Goal: Task Accomplishment & Management: Use online tool/utility

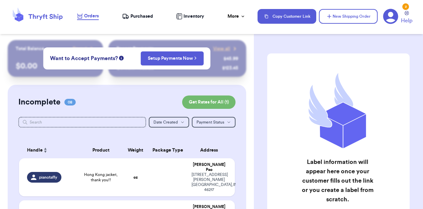
click at [135, 101] on div "Customer Link New Order Total Balance Payout $ 0.00 Recent Payments View all @ …" at bounding box center [211, 104] width 423 height 209
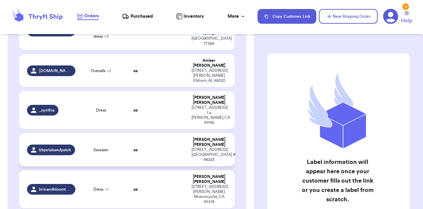
scroll to position [171, 0]
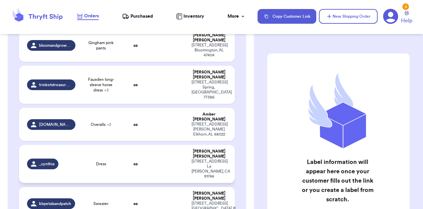
click at [216, 159] on div "[STREET_ADDRESS]" at bounding box center [208, 169] width 35 height 20
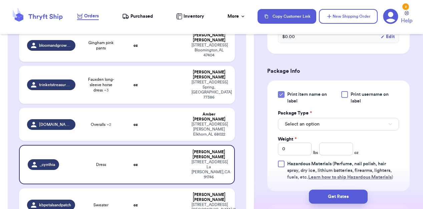
scroll to position [259, 0]
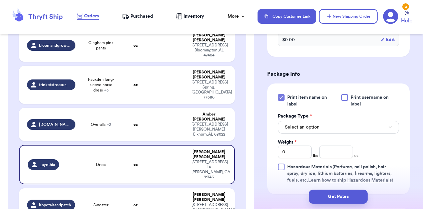
click at [344, 94] on div at bounding box center [344, 97] width 7 height 7
click at [0, 0] on input "Print username on label" at bounding box center [0, 0] width 0 height 0
click at [324, 121] on button "Select an option" at bounding box center [338, 127] width 121 height 13
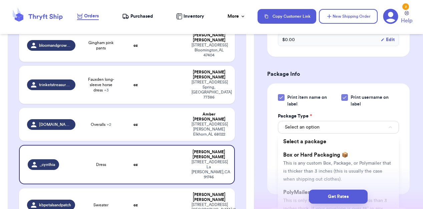
scroll to position [320, 0]
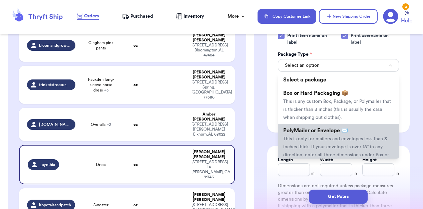
click at [304, 128] on span "PolyMailer or Envelope ✉️" at bounding box center [315, 130] width 65 height 5
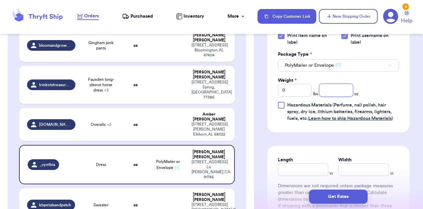
click at [344, 84] on input "number" at bounding box center [336, 90] width 34 height 13
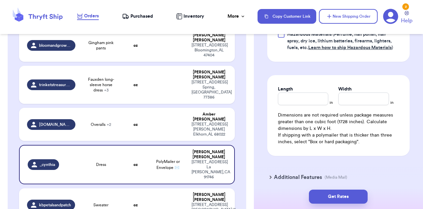
scroll to position [398, 0]
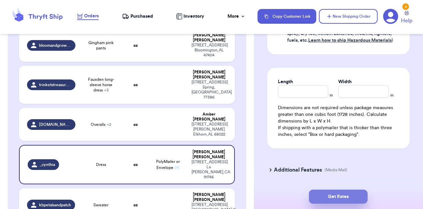
type input "7"
click at [336, 198] on button "Get Rates" at bounding box center [338, 196] width 59 height 14
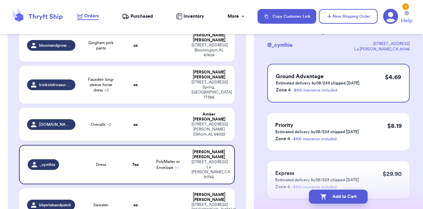
scroll to position [36, 0]
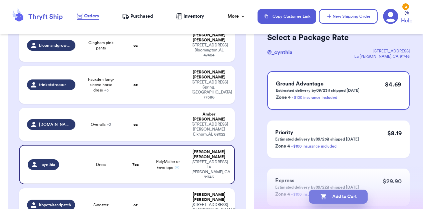
click at [342, 194] on button "Add to Cart" at bounding box center [338, 196] width 59 height 14
checkbox input "true"
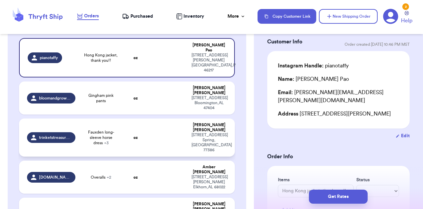
scroll to position [111, 0]
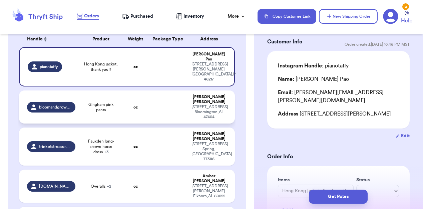
click at [157, 100] on td at bounding box center [167, 106] width 39 height 33
type input "Gingham pink pants"
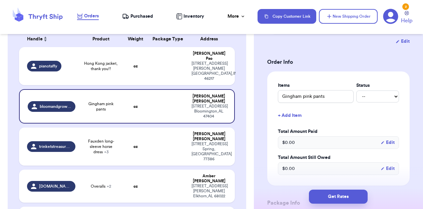
scroll to position [122, 0]
select select "paid"
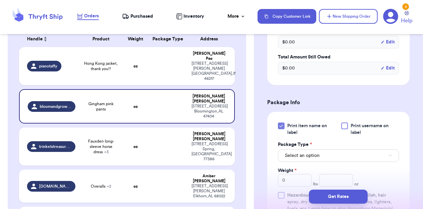
scroll to position [255, 0]
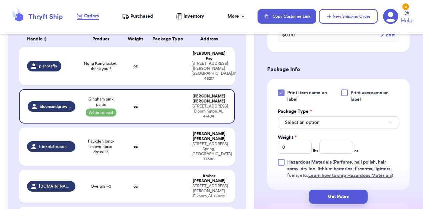
click at [343, 94] on div at bounding box center [344, 92] width 7 height 7
click at [0, 0] on input "Print username on label" at bounding box center [0, 0] width 0 height 0
click at [330, 145] on input "number" at bounding box center [336, 147] width 34 height 13
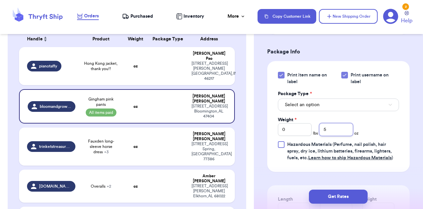
scroll to position [271, 0]
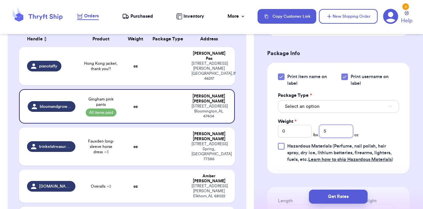
type input "5"
click at [329, 107] on button "Select an option" at bounding box center [338, 106] width 121 height 13
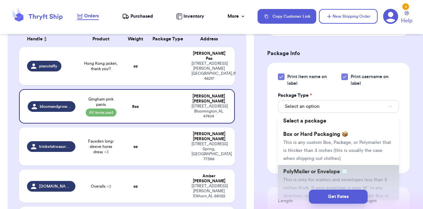
click at [317, 174] on span "PolyMailer or Envelope ✉️" at bounding box center [315, 171] width 65 height 5
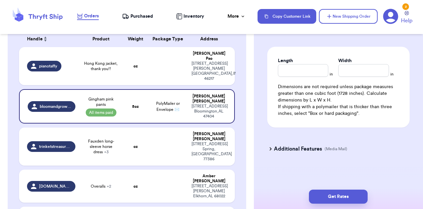
scroll to position [413, 0]
click at [335, 194] on button "Get Rates" at bounding box center [338, 196] width 59 height 14
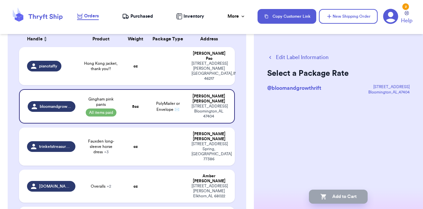
scroll to position [0, 0]
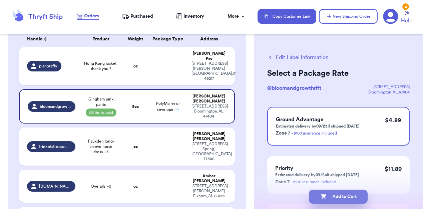
click at [340, 198] on button "Add to Cart" at bounding box center [338, 196] width 59 height 14
checkbox input "true"
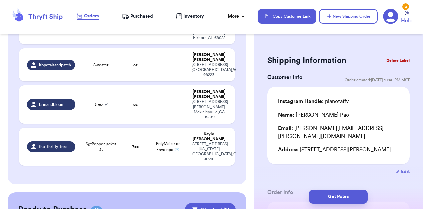
scroll to position [225, 0]
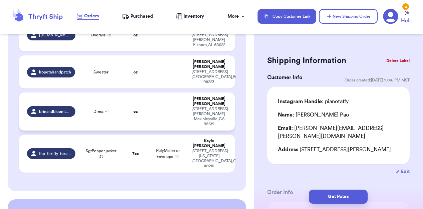
click at [151, 92] on td at bounding box center [167, 111] width 39 height 38
type input "Dress"
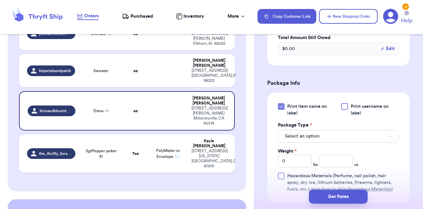
scroll to position [265, 0]
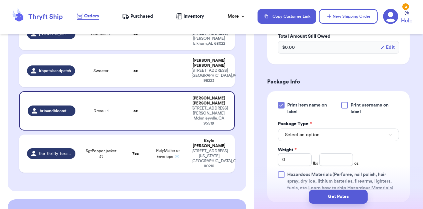
click at [344, 107] on div "Print item name on label Print username on label Package Type * Select an optio…" at bounding box center [338, 146] width 142 height 111
click at [345, 108] on div at bounding box center [344, 105] width 7 height 7
click at [0, 0] on input "Print username on label" at bounding box center [0, 0] width 0 height 0
click at [321, 141] on button "Select an option" at bounding box center [338, 134] width 121 height 13
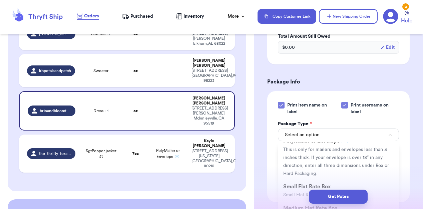
scroll to position [84, 0]
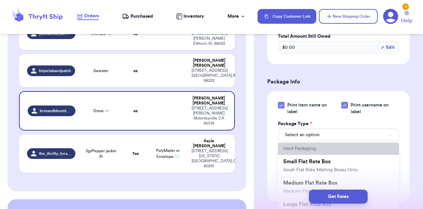
click at [314, 151] on span "This is only for mailers and envelopes less than 3 inches thick. If your envelo…" at bounding box center [336, 136] width 106 height 29
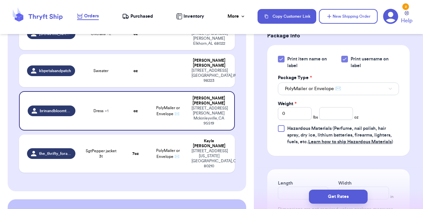
scroll to position [322, 0]
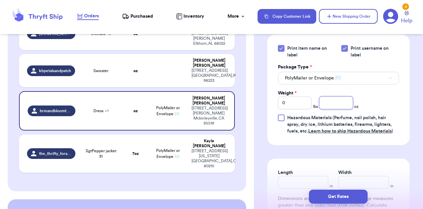
click at [332, 109] on input "number" at bounding box center [336, 102] width 34 height 13
type input "9"
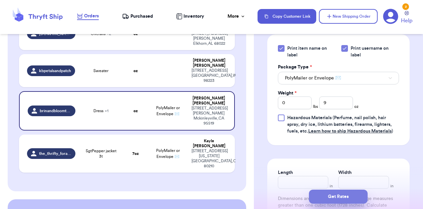
click at [341, 194] on button "Get Rates" at bounding box center [338, 196] width 59 height 14
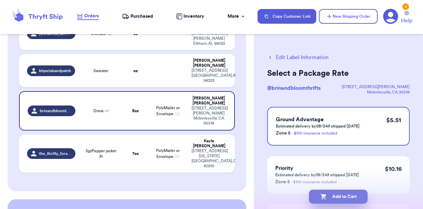
click at [341, 200] on button "Add to Cart" at bounding box center [338, 196] width 59 height 14
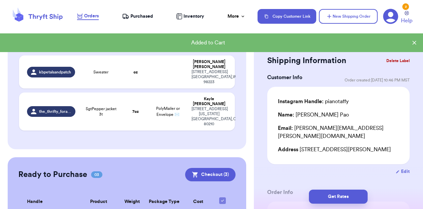
checkbox input "true"
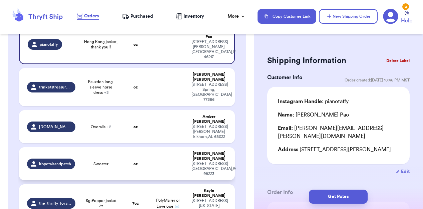
scroll to position [133, 0]
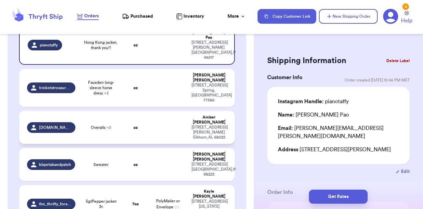
click at [96, 125] on span "Overalls + 2" at bounding box center [101, 127] width 20 height 5
type input "Overalls"
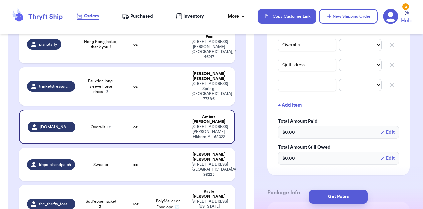
scroll to position [174, 0]
click at [388, 88] on icon "button" at bounding box center [391, 85] width 7 height 7
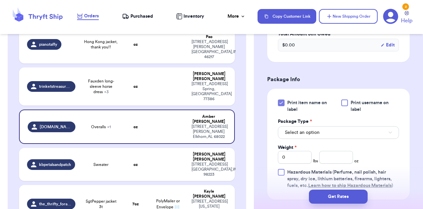
scroll to position [275, 0]
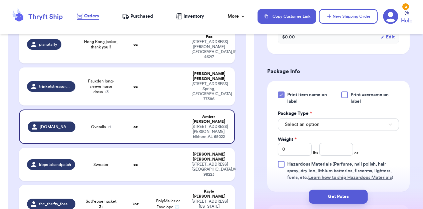
click at [345, 94] on div at bounding box center [344, 94] width 7 height 7
click at [0, 0] on input "Print username on label" at bounding box center [0, 0] width 0 height 0
click at [321, 126] on button "Select an option" at bounding box center [338, 124] width 121 height 13
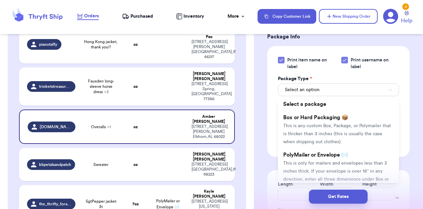
scroll to position [365, 0]
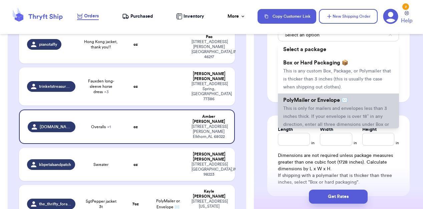
click at [313, 109] on span "This is only for mailers and envelopes less than 3 inches thick. If your envelo…" at bounding box center [336, 120] width 106 height 29
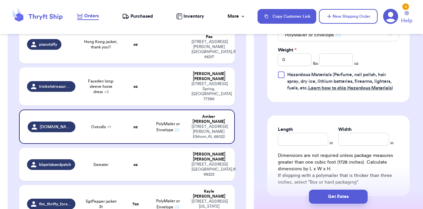
click at [328, 40] on button "PolyMailer or Envelope ✉️" at bounding box center [338, 35] width 121 height 13
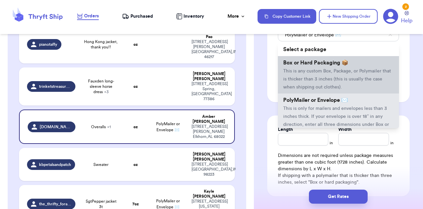
click at [322, 68] on li "Box or Hard Packaging 📦 This is any custom Box, Package, or Polymailer that is …" at bounding box center [338, 74] width 121 height 37
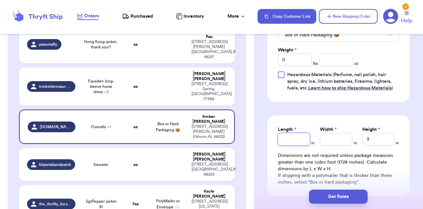
click at [295, 138] on input "Length *" at bounding box center [294, 139] width 32 height 13
type input "9"
type input "6"
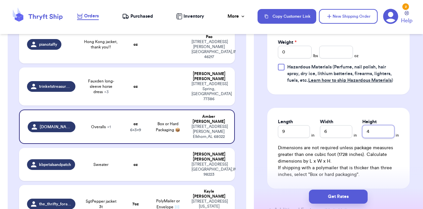
scroll to position [357, 0]
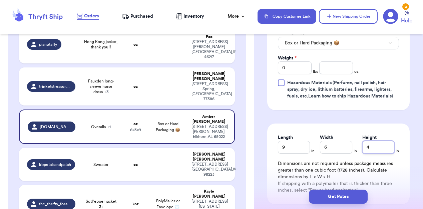
type input "4"
click at [303, 67] on input "0" at bounding box center [295, 67] width 34 height 13
type input "1"
type input "19"
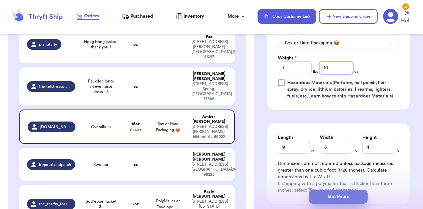
type input "10"
click at [334, 194] on button "Get Rates" at bounding box center [338, 196] width 59 height 14
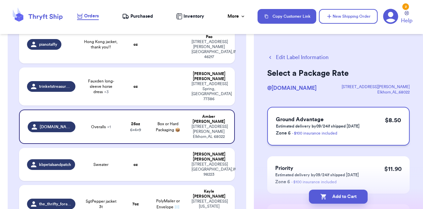
click at [339, 126] on p "Estimated delivery by 09/24 if shipped [DATE]" at bounding box center [318, 125] width 84 height 5
click at [335, 197] on button "Add to Cart" at bounding box center [338, 196] width 59 height 14
checkbox input "true"
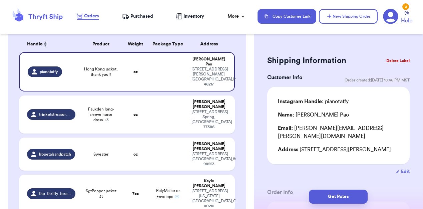
scroll to position [106, 0]
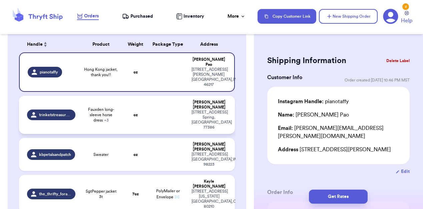
click at [153, 103] on td at bounding box center [167, 115] width 39 height 38
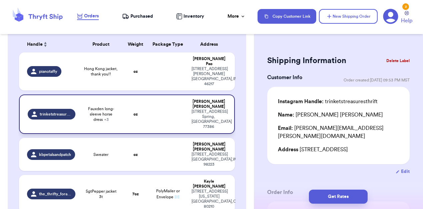
type input "Fauxden long-sleeve horse dress"
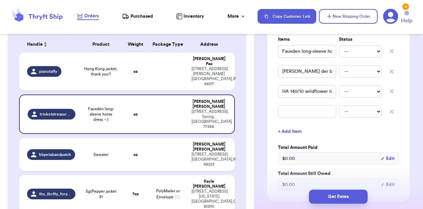
scroll to position [175, 0]
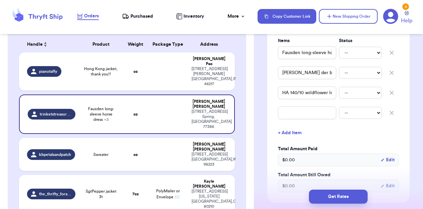
click at [392, 116] on icon "button" at bounding box center [391, 112] width 7 height 7
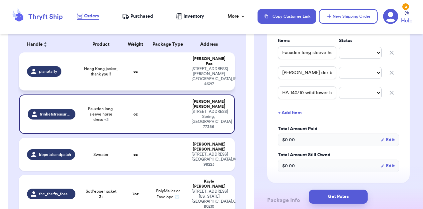
click at [153, 66] on td at bounding box center [167, 71] width 39 height 38
type input "Hong Kong jacket, thank you!!"
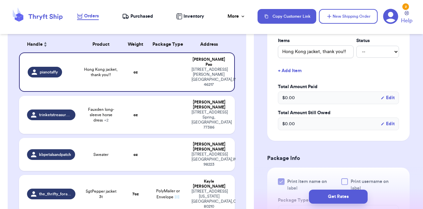
scroll to position [245, 0]
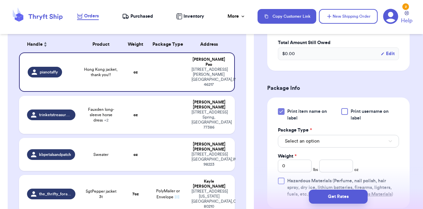
click at [346, 108] on div at bounding box center [344, 111] width 7 height 7
click at [0, 0] on input "Print username on label" at bounding box center [0, 0] width 0 height 0
click at [308, 138] on button "Select an option" at bounding box center [338, 141] width 121 height 13
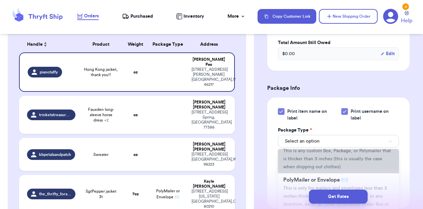
scroll to position [44, 0]
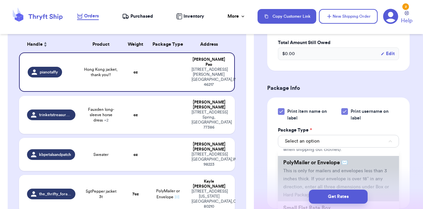
click at [300, 170] on li "PolyMailer or Envelope ✉️ This is only for mailers and envelopes less than 3 in…" at bounding box center [338, 178] width 121 height 45
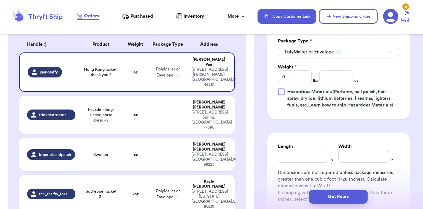
scroll to position [333, 0]
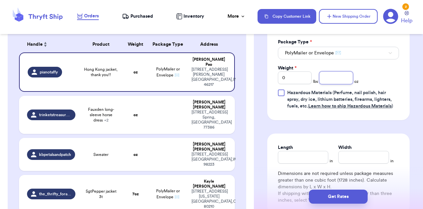
click at [330, 71] on input "number" at bounding box center [336, 77] width 34 height 13
type input "7"
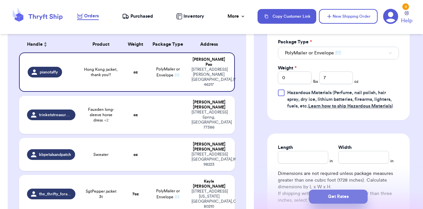
click at [338, 198] on button "Get Rates" at bounding box center [338, 196] width 59 height 14
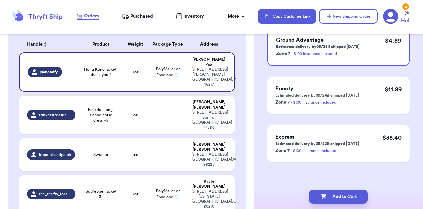
scroll to position [0, 0]
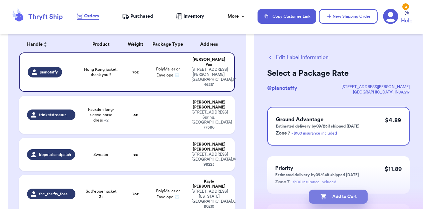
click at [347, 196] on button "Add to Cart" at bounding box center [338, 196] width 59 height 14
checkbox input "true"
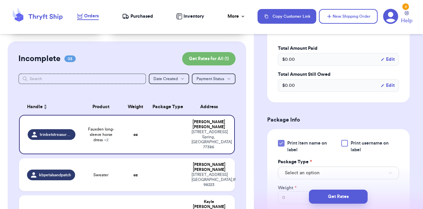
scroll to position [267, 0]
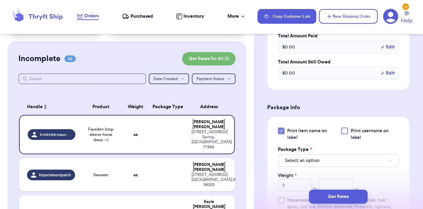
click at [343, 134] on div at bounding box center [344, 130] width 7 height 7
click at [0, 0] on input "Print username on label" at bounding box center [0, 0] width 0 height 0
click at [303, 163] on span "Select an option" at bounding box center [302, 160] width 35 height 7
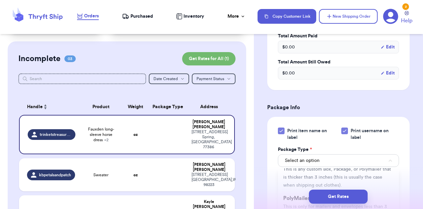
scroll to position [34, 0]
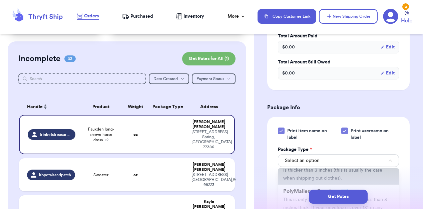
click at [296, 179] on span "This is any custom Box, Package, or Polymailer that is thicker than 3 inches (t…" at bounding box center [337, 170] width 108 height 21
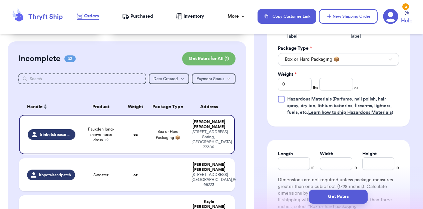
scroll to position [370, 0]
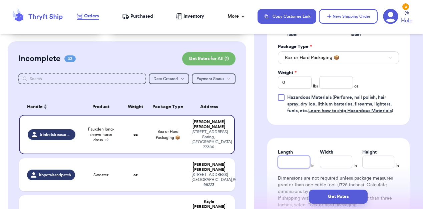
click at [295, 159] on input "Length" at bounding box center [294, 161] width 32 height 13
type input "7"
type input "6"
type input "5"
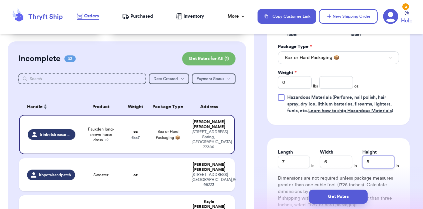
type input "5"
drag, startPoint x: 291, startPoint y: 81, endPoint x: 274, endPoint y: 76, distance: 17.9
click at [275, 79] on div "Print item name on label Print username on label Package Type * Box or Hard Pac…" at bounding box center [338, 69] width 142 height 111
type input "1"
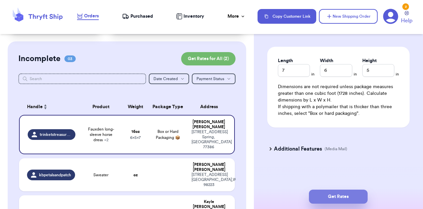
scroll to position [463, 0]
type input "4"
click at [342, 199] on button "Get Rates" at bounding box center [338, 196] width 59 height 14
